Goal: Task Accomplishment & Management: Complete application form

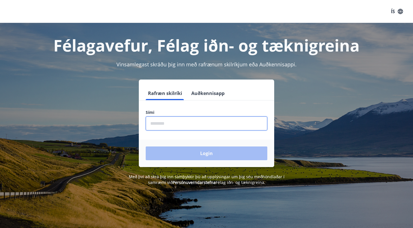
click at [215, 122] on input "phone" at bounding box center [206, 124] width 121 height 14
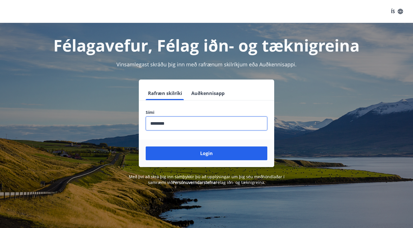
click at [159, 126] on input "phone" at bounding box center [206, 124] width 121 height 14
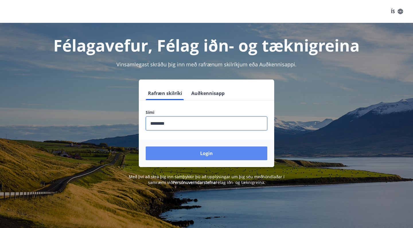
type input "********"
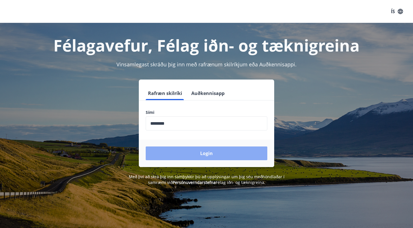
click at [190, 155] on button "Login" at bounding box center [206, 154] width 121 height 14
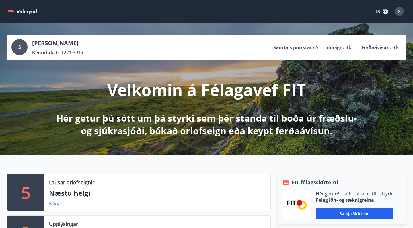
click at [30, 10] on button "Valmynd" at bounding box center [23, 11] width 32 height 10
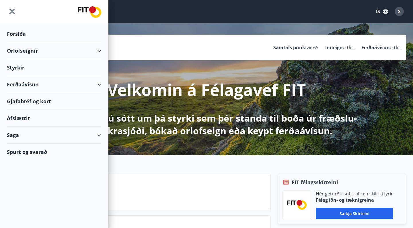
click at [17, 69] on div "Styrkir" at bounding box center [54, 67] width 94 height 17
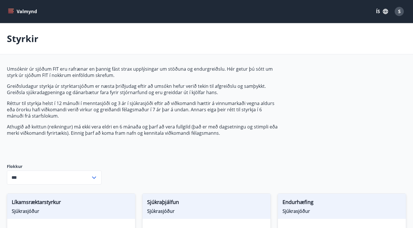
type input "***"
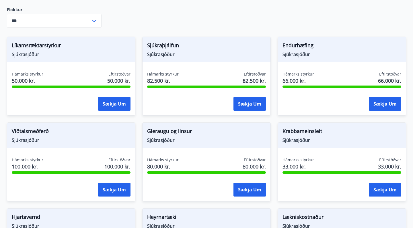
scroll to position [158, 0]
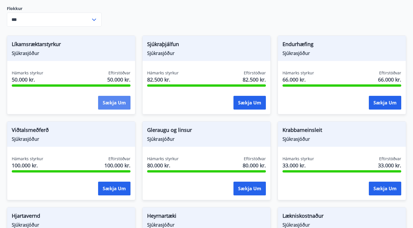
click at [108, 102] on button "Sækja um" at bounding box center [114, 103] width 32 height 14
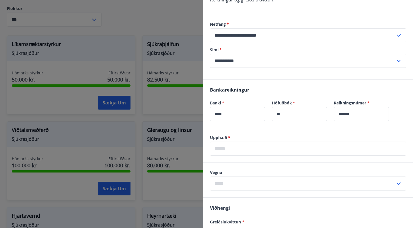
scroll to position [119, 0]
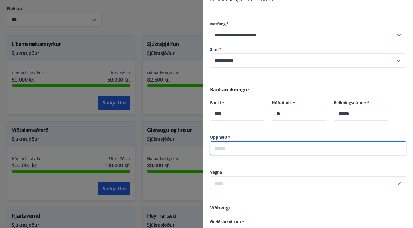
click at [237, 142] on input "text" at bounding box center [308, 149] width 196 height 14
click at [219, 143] on input "*******" at bounding box center [308, 149] width 196 height 14
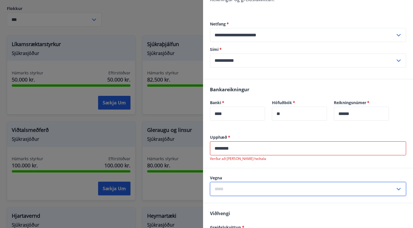
click at [225, 175] on div "Vegna ​" at bounding box center [308, 185] width 196 height 21
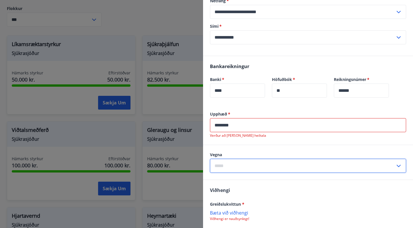
scroll to position [142, 0]
click at [238, 119] on input "********" at bounding box center [308, 126] width 196 height 14
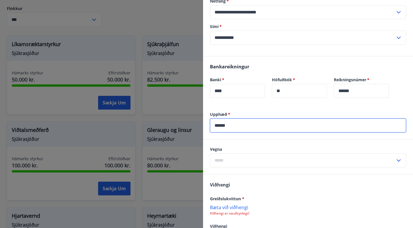
click at [221, 119] on input "******" at bounding box center [308, 126] width 196 height 14
type input "*****"
click at [227, 154] on input "text" at bounding box center [302, 161] width 185 height 14
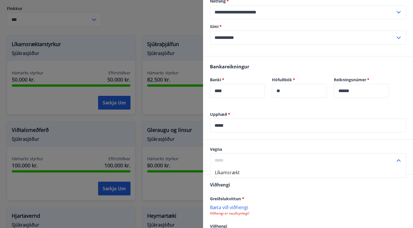
click at [227, 168] on li "Líkamsrækt" at bounding box center [307, 173] width 195 height 10
type input "**********"
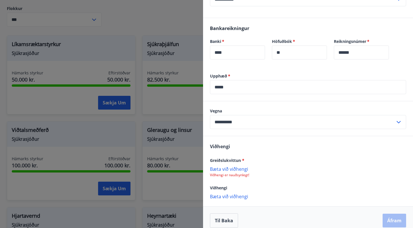
scroll to position [181, 0]
click at [222, 166] on p "Bæta við viðhengi" at bounding box center [308, 169] width 196 height 6
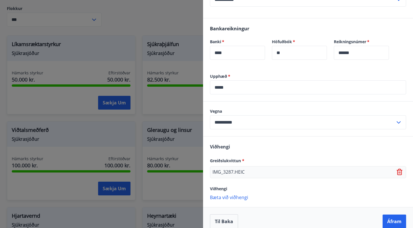
click at [399, 172] on icon at bounding box center [399, 173] width 1 height 2
click at [241, 166] on div "Bæta við viðhengi Viðhengi er nauðsynlegt!" at bounding box center [308, 171] width 196 height 11
click at [232, 166] on p "Bæta við viðhengi" at bounding box center [308, 169] width 196 height 6
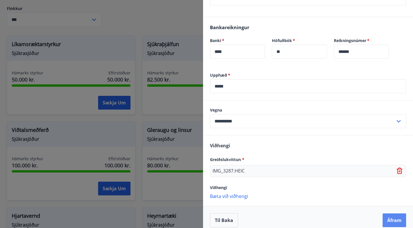
scroll to position [181, 0]
click at [397, 216] on button "Áfram" at bounding box center [393, 221] width 23 height 14
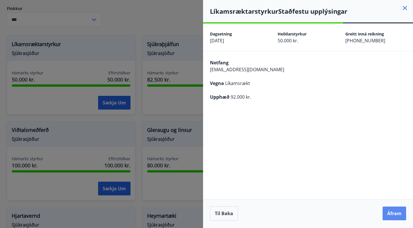
scroll to position [0, 0]
click at [397, 214] on button "Áfram" at bounding box center [393, 214] width 23 height 14
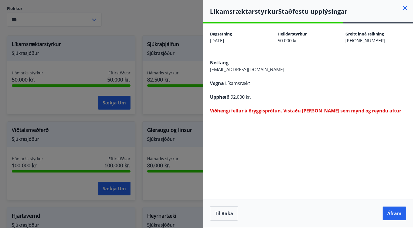
click at [403, 9] on icon at bounding box center [404, 8] width 7 height 7
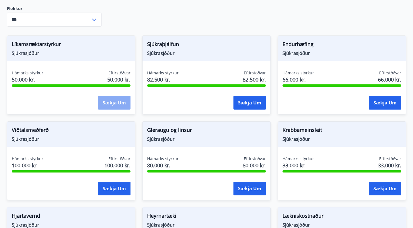
click at [110, 97] on button "Sækja um" at bounding box center [114, 103] width 32 height 14
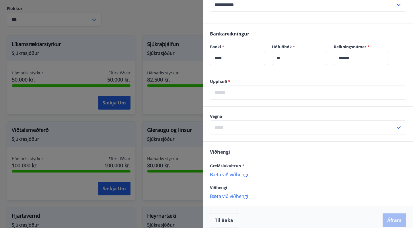
scroll to position [175, 0]
click at [240, 88] on input "text" at bounding box center [308, 93] width 196 height 14
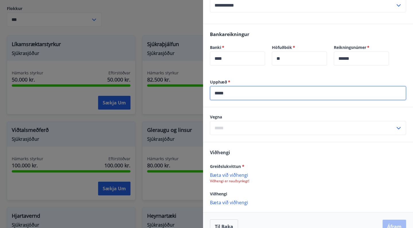
type input "*****"
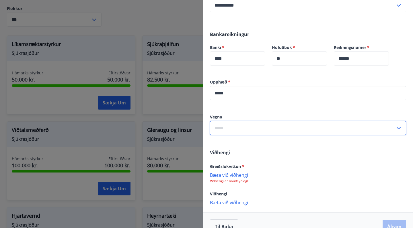
click at [228, 122] on input "text" at bounding box center [302, 128] width 185 height 14
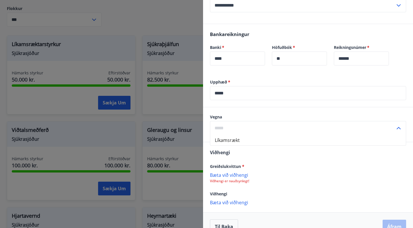
click at [224, 135] on li "Líkamsrækt" at bounding box center [307, 140] width 195 height 10
type input "**********"
click at [222, 172] on p "Bæta við viðhengi" at bounding box center [308, 175] width 196 height 6
click at [237, 172] on p "Bæta við viðhengi" at bounding box center [308, 175] width 196 height 6
click at [393, 221] on button "Áfram" at bounding box center [393, 228] width 23 height 14
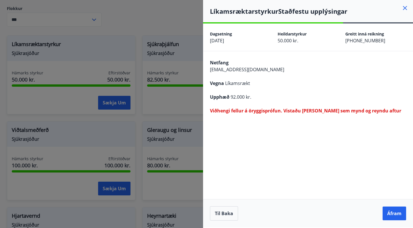
scroll to position [0, 0]
click at [388, 212] on button "Áfram" at bounding box center [393, 214] width 23 height 14
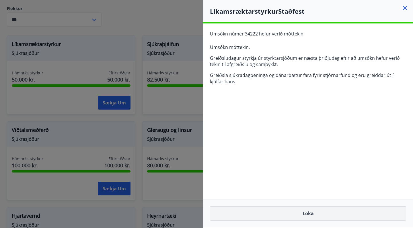
click at [340, 214] on button "Loka" at bounding box center [308, 214] width 196 height 14
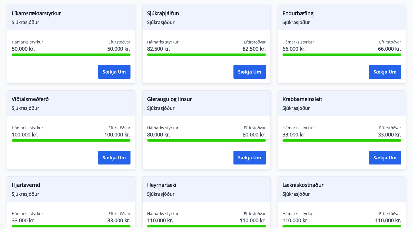
scroll to position [193, 0]
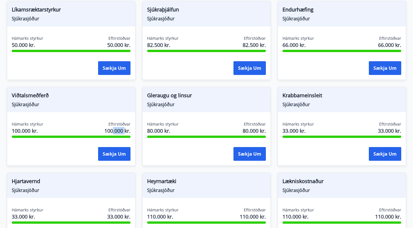
drag, startPoint x: 123, startPoint y: 132, endPoint x: 108, endPoint y: 132, distance: 15.5
click at [109, 132] on span "100.000 kr." at bounding box center [117, 130] width 26 height 7
click at [108, 132] on span "100.000 kr." at bounding box center [117, 130] width 26 height 7
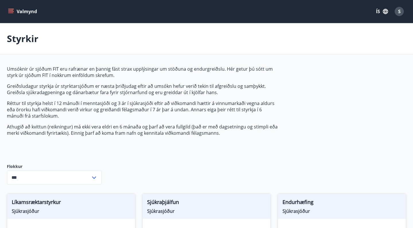
scroll to position [0, 0]
